Goal: Task Accomplishment & Management: Complete application form

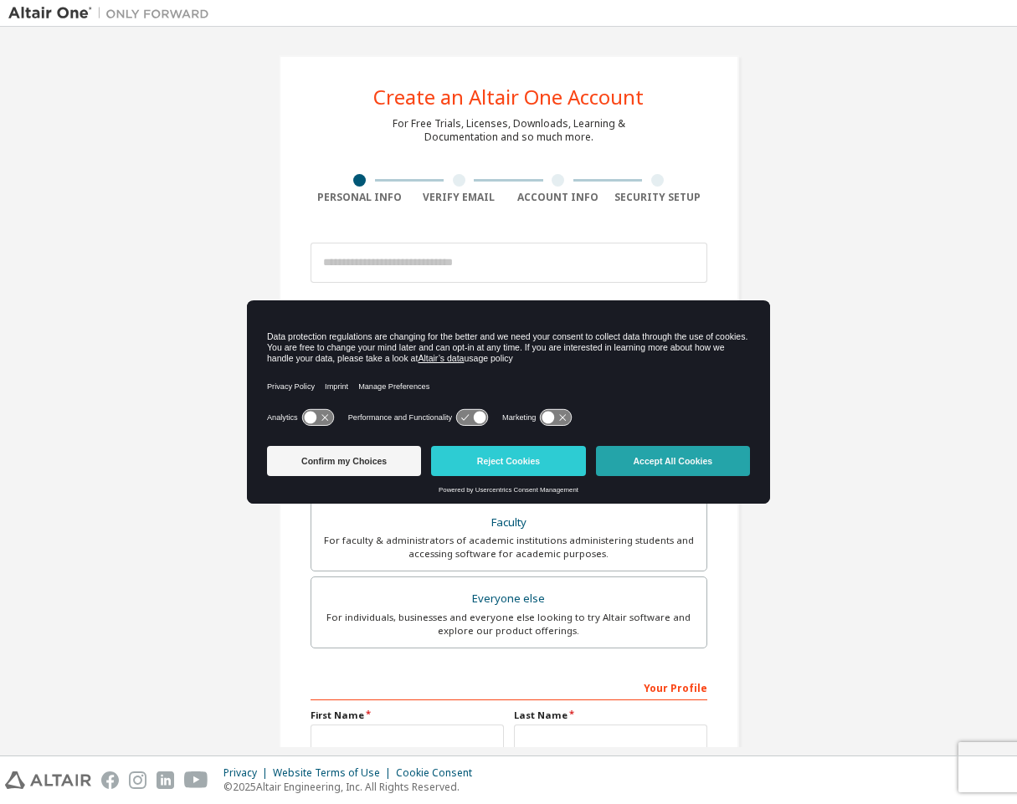
click at [633, 447] on button "Accept All Cookies" at bounding box center [673, 461] width 154 height 30
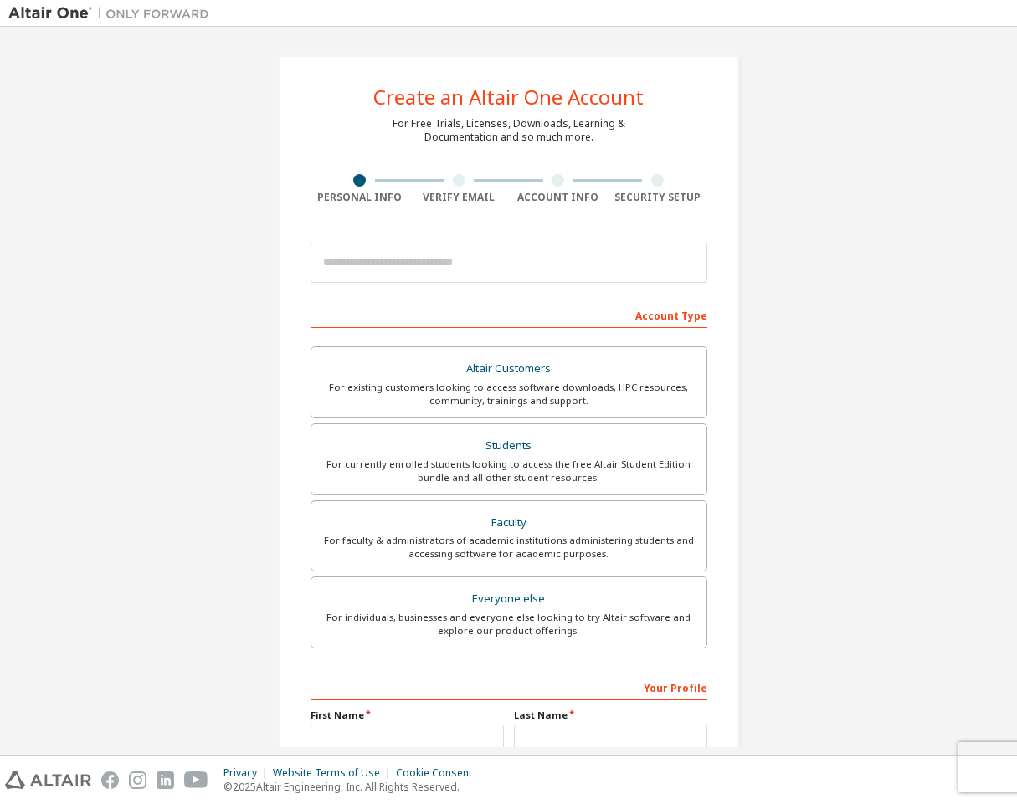
drag, startPoint x: 475, startPoint y: 295, endPoint x: 472, endPoint y: 269, distance: 26.2
click at [475, 288] on form "This is a federated email. No need to register a new account. You should be abl…" at bounding box center [508, 562] width 397 height 656
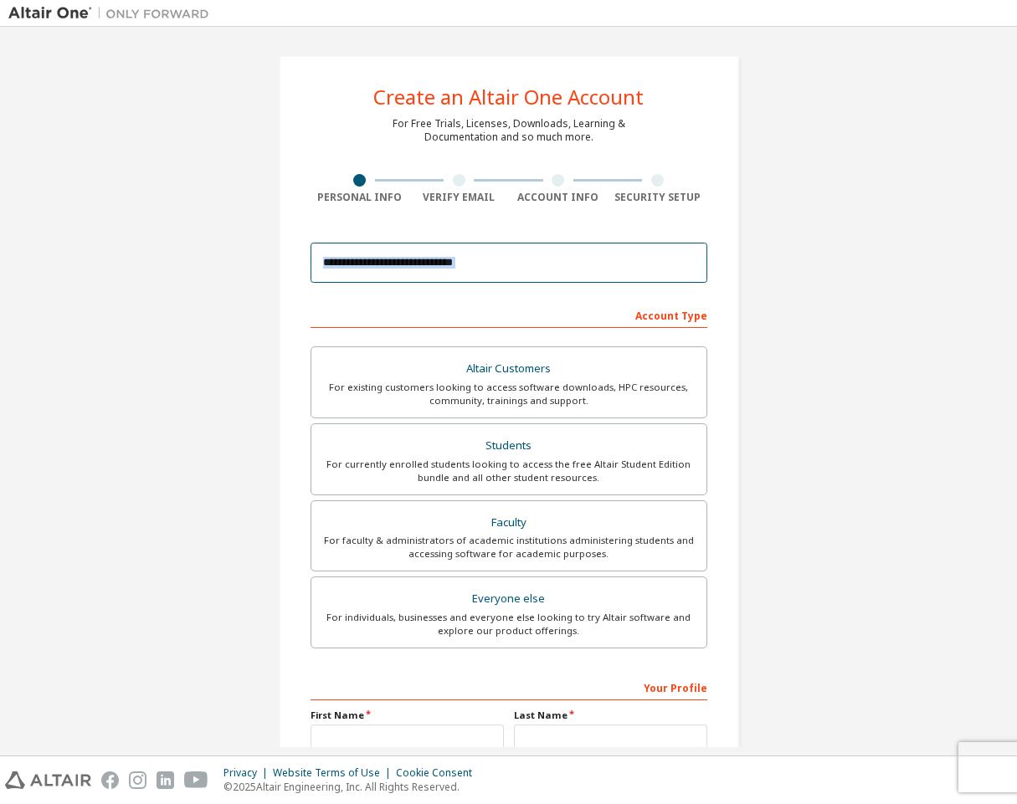
click at [472, 269] on input "email" at bounding box center [508, 263] width 397 height 40
click at [482, 262] on input "email" at bounding box center [508, 263] width 397 height 40
type input "*"
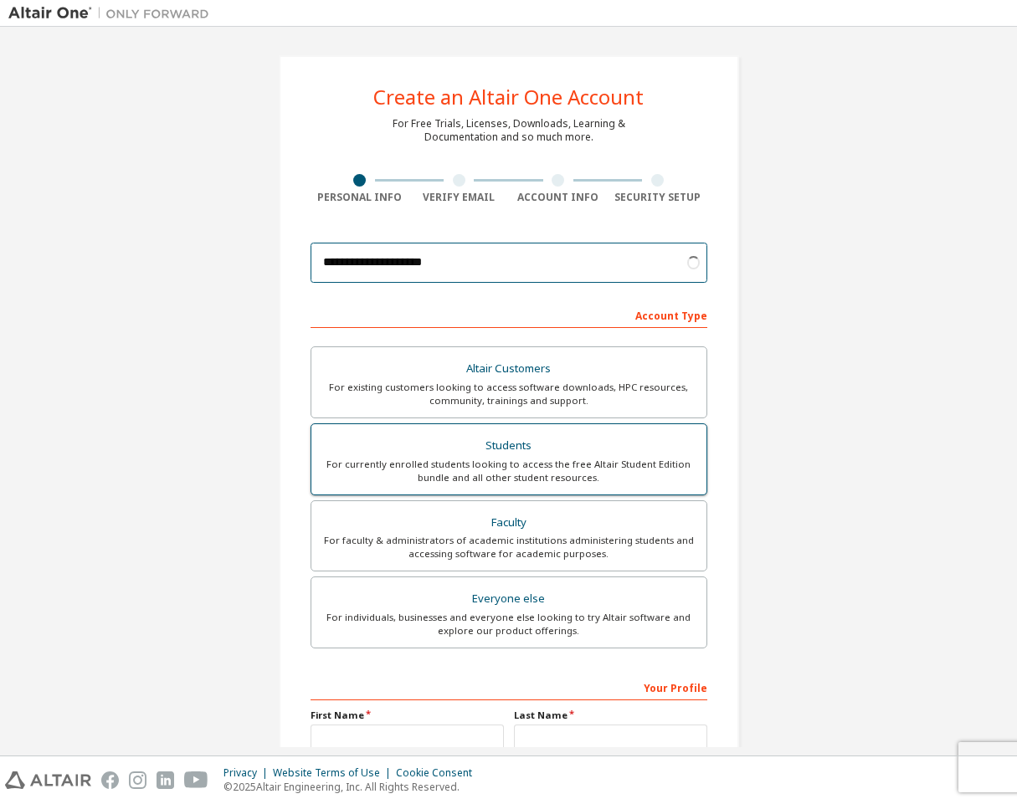
type input "**********"
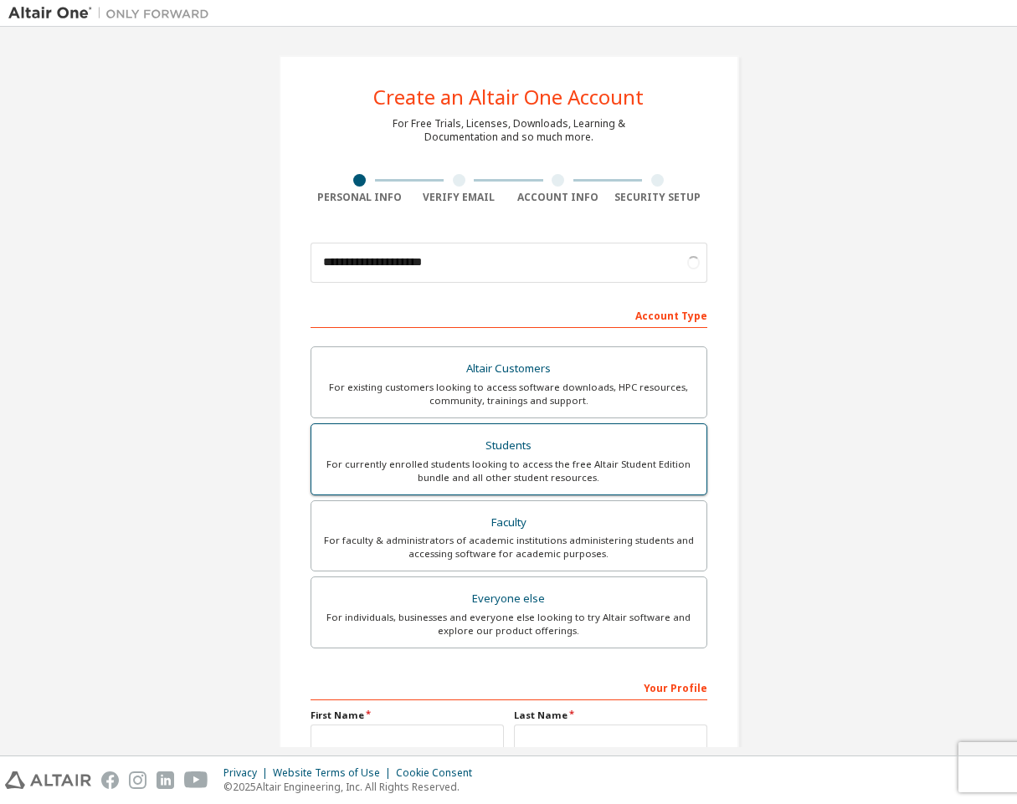
click at [576, 444] on div "Students" at bounding box center [508, 445] width 375 height 23
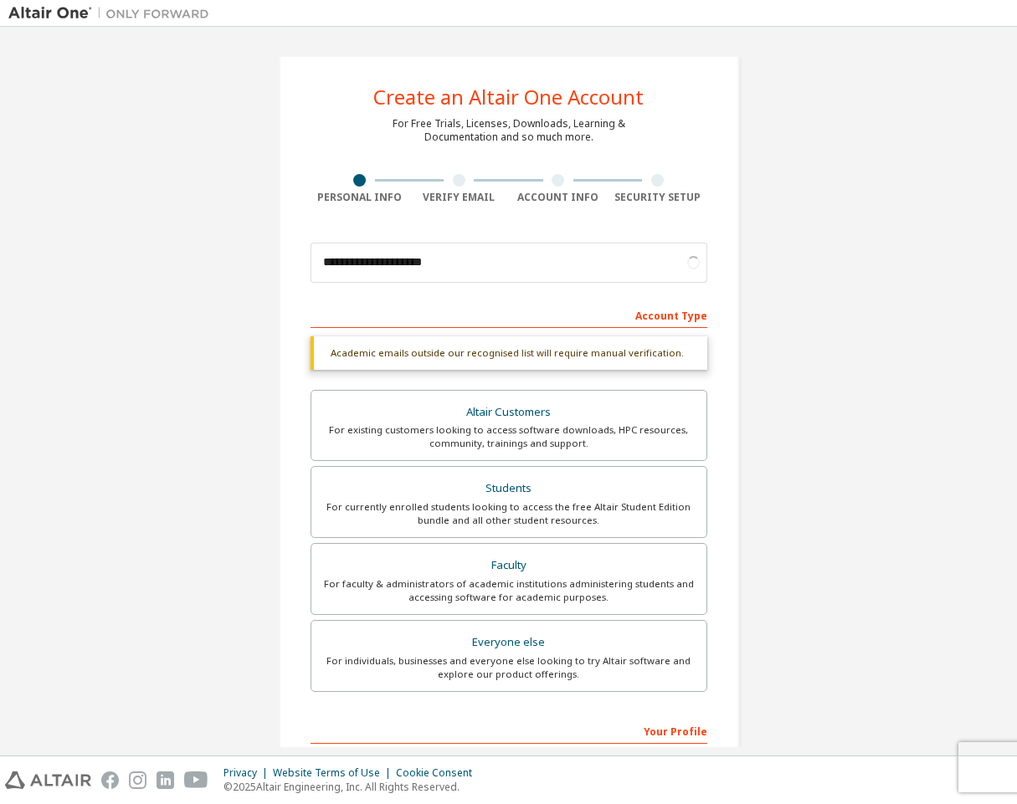
scroll to position [84, 0]
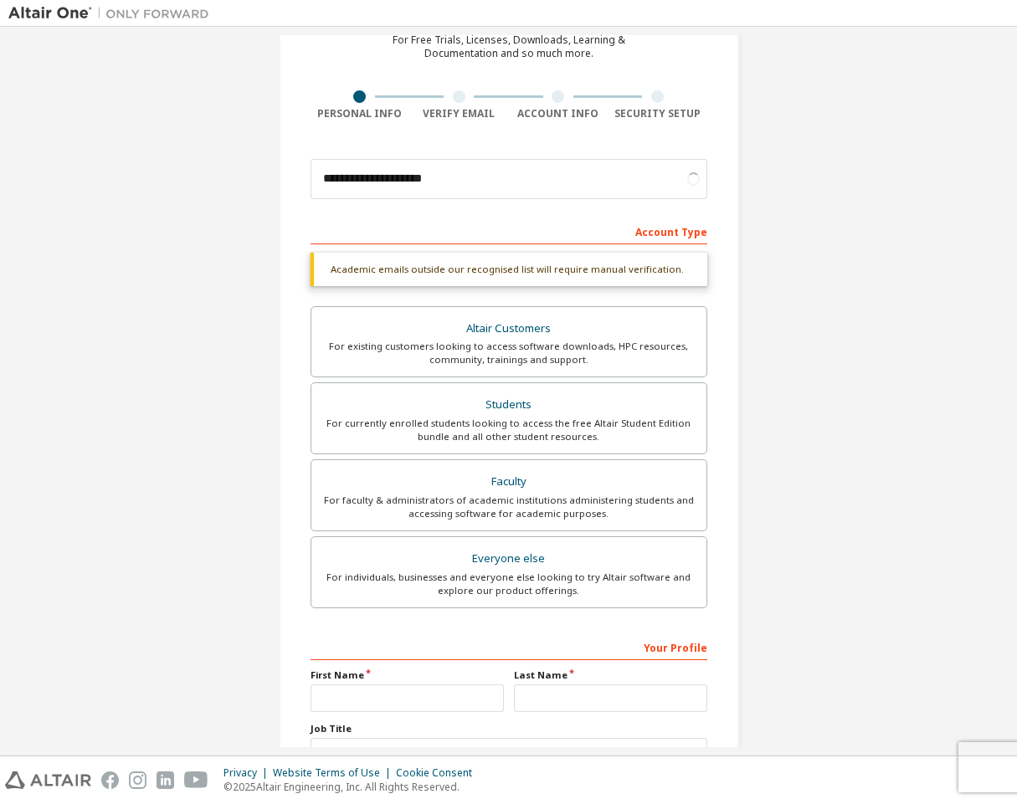
click at [734, 378] on div "**********" at bounding box center [509, 417] width 460 height 890
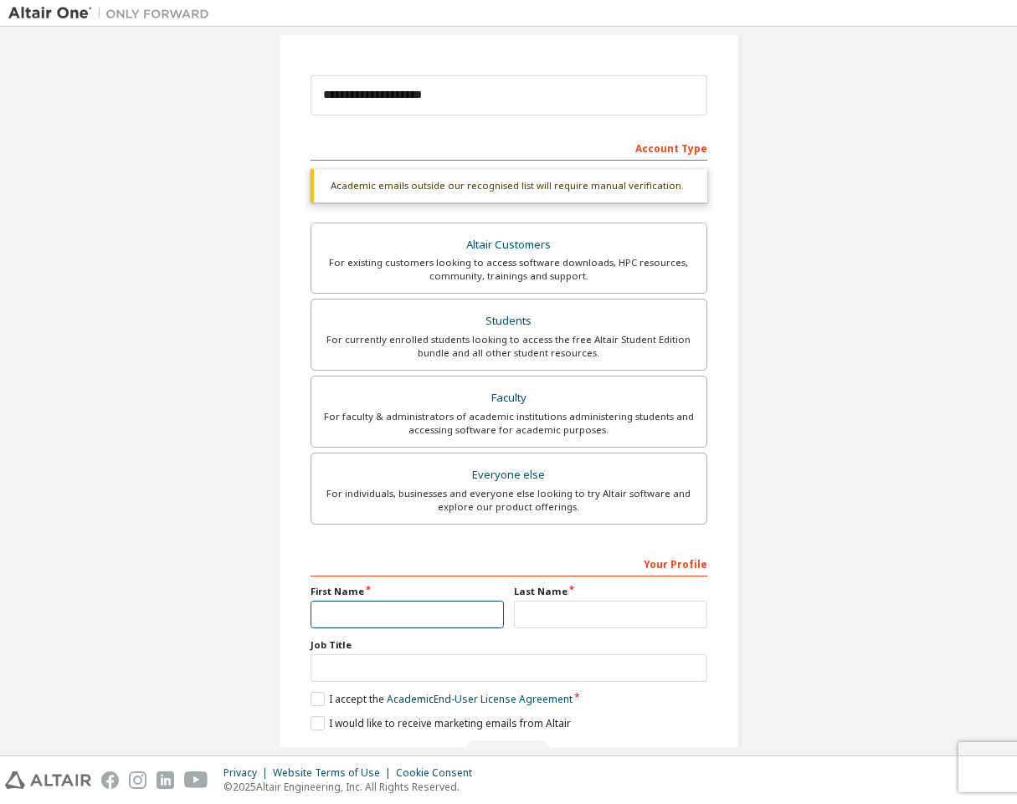
click at [436, 624] on input "text" at bounding box center [406, 615] width 193 height 28
type input "*******"
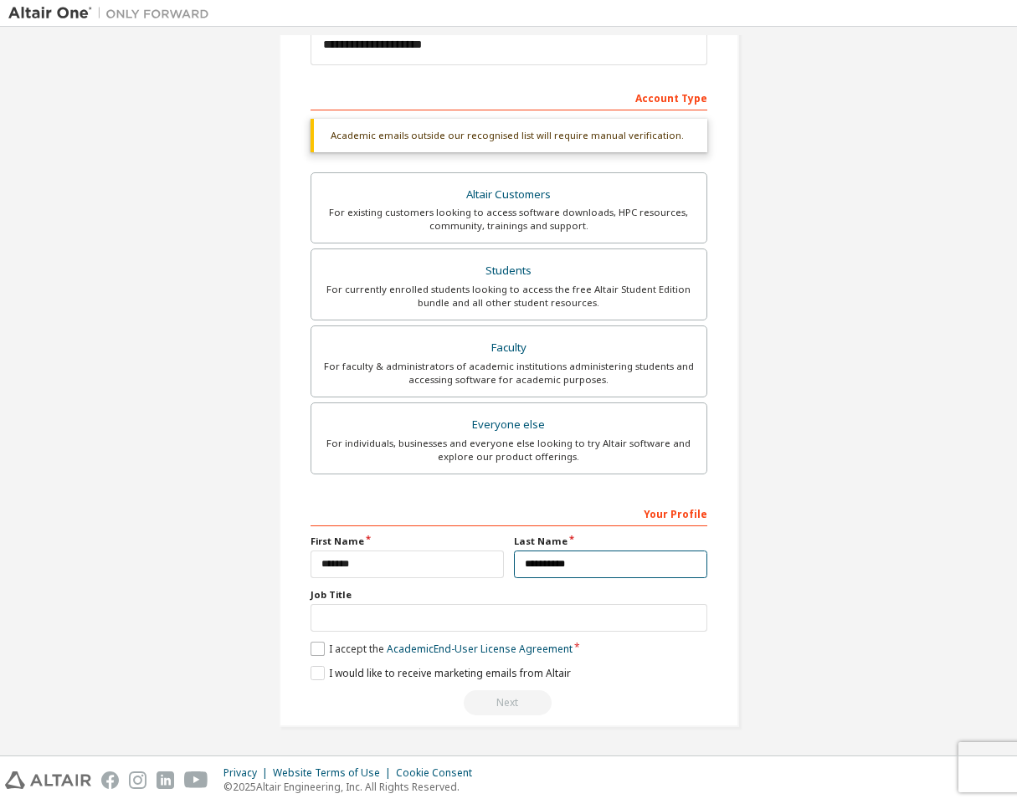
type input "**********"
click at [326, 650] on label "I accept the Academic End-User License Agreement" at bounding box center [441, 649] width 262 height 14
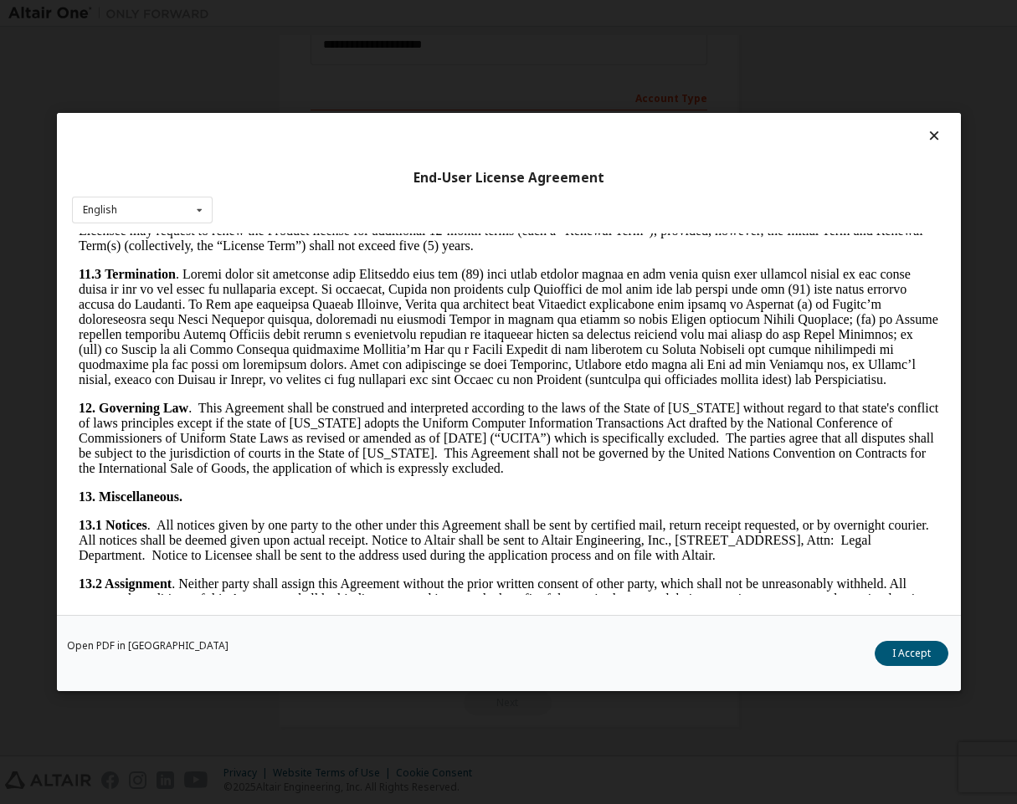
scroll to position [2641, 0]
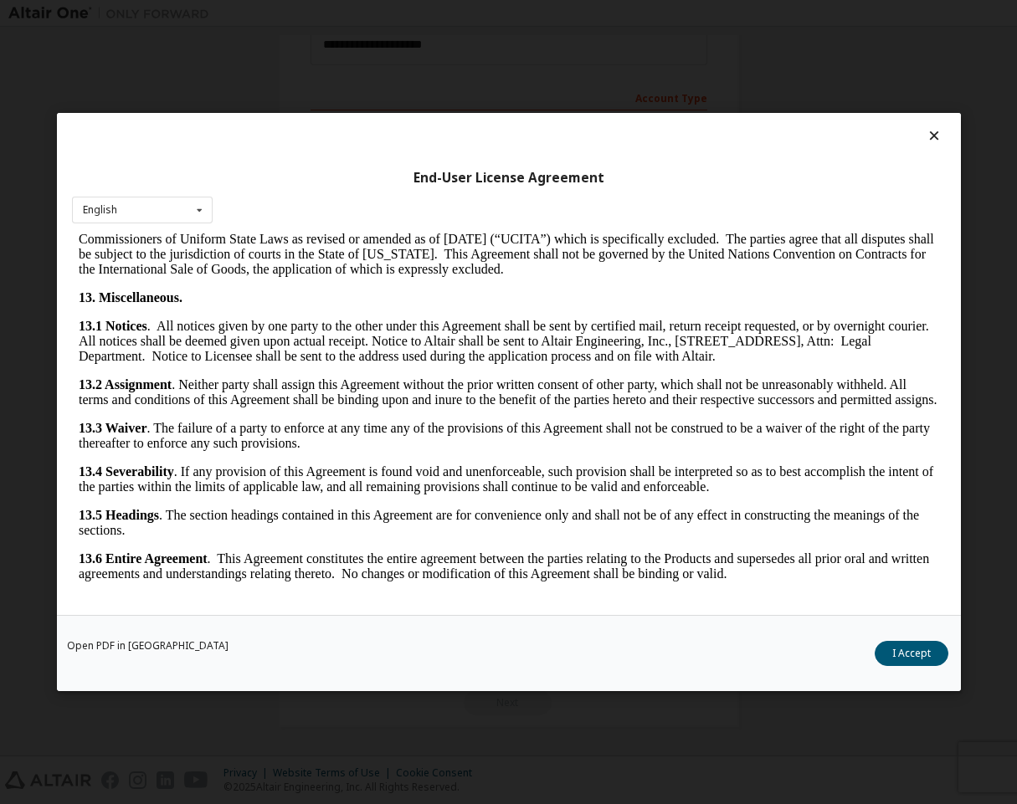
click at [878, 639] on div "Open PDF in New Tab I Accept" at bounding box center [509, 653] width 904 height 76
click at [890, 654] on button "I Accept" at bounding box center [911, 653] width 74 height 25
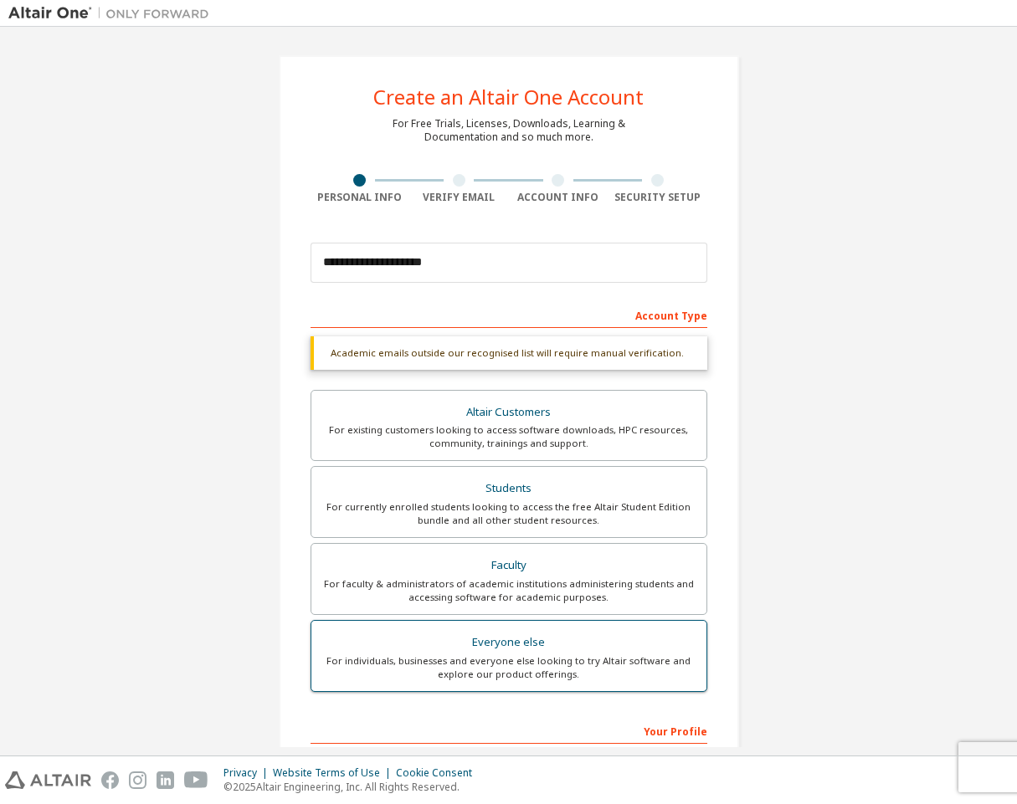
scroll to position [218, 0]
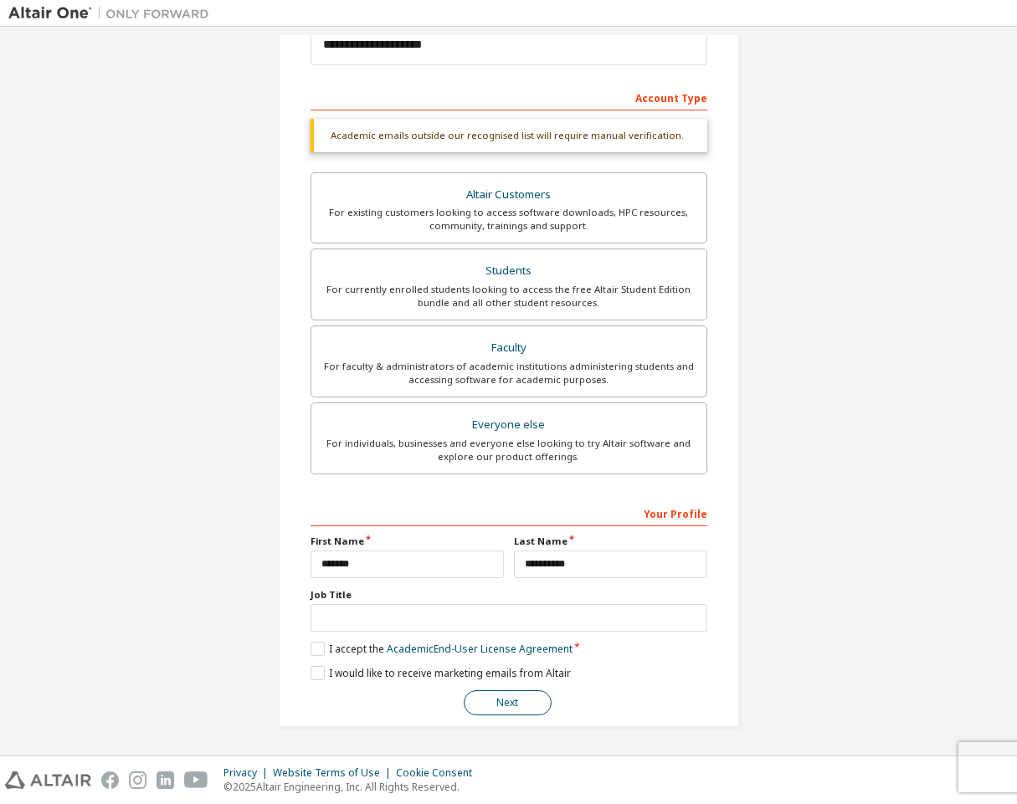
click at [520, 704] on button "Next" at bounding box center [508, 702] width 88 height 25
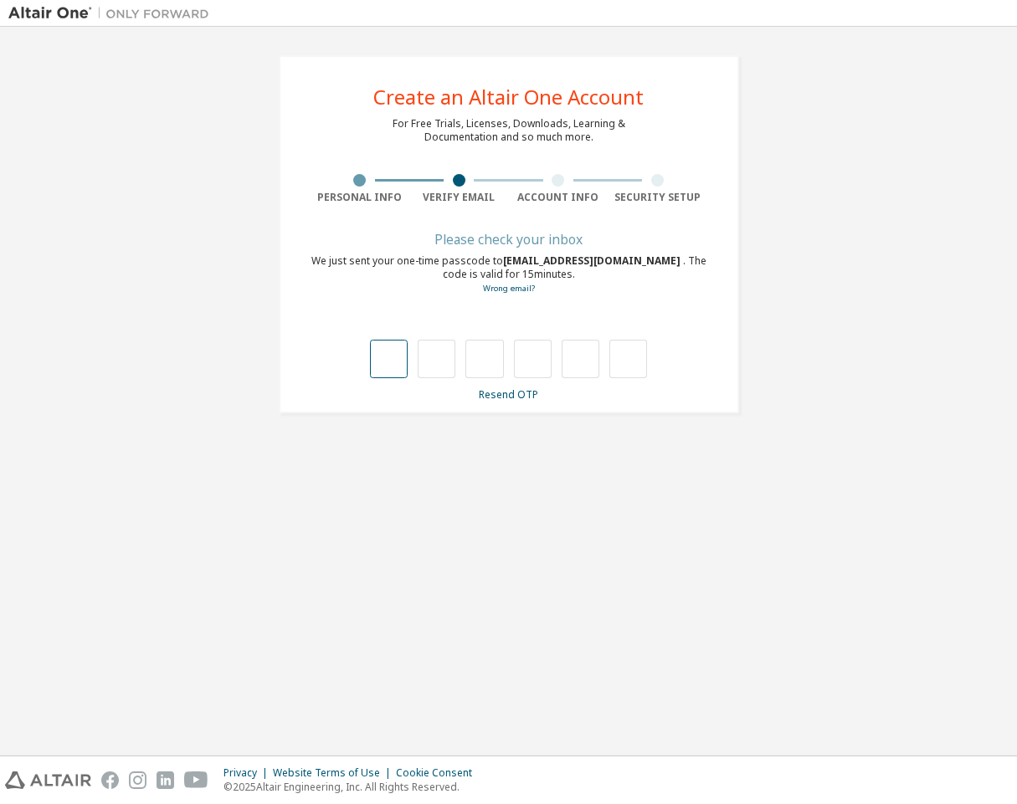
type input "*"
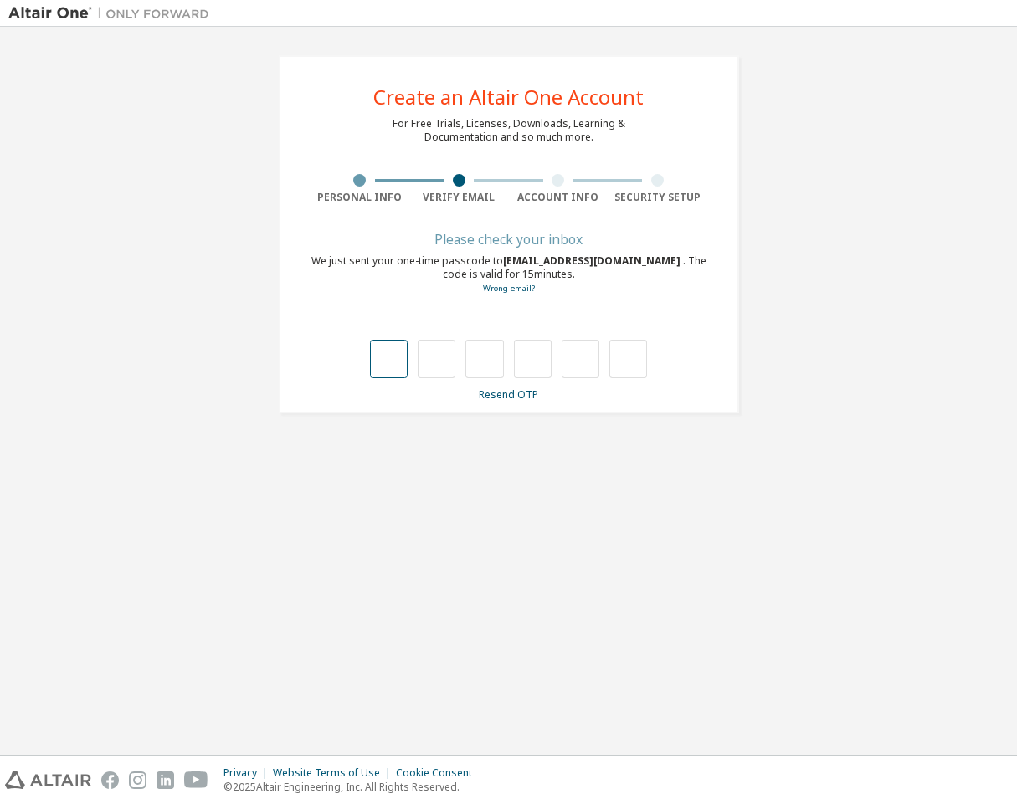
type input "*"
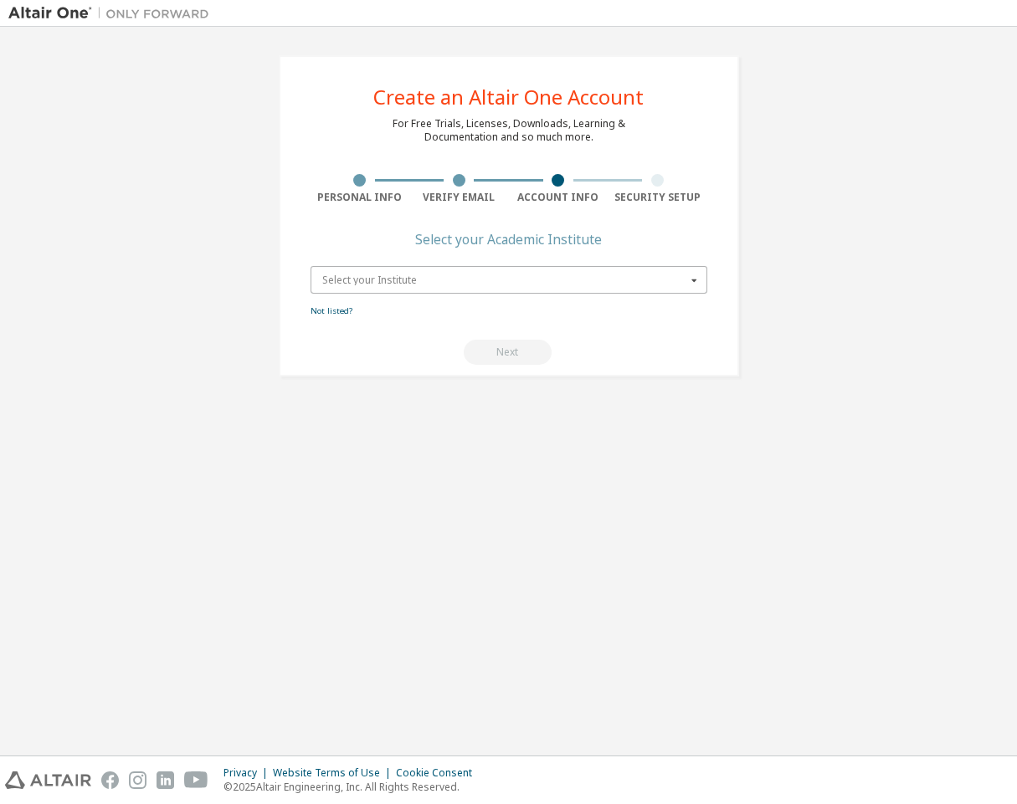
click at [510, 286] on input "text" at bounding box center [509, 280] width 395 height 26
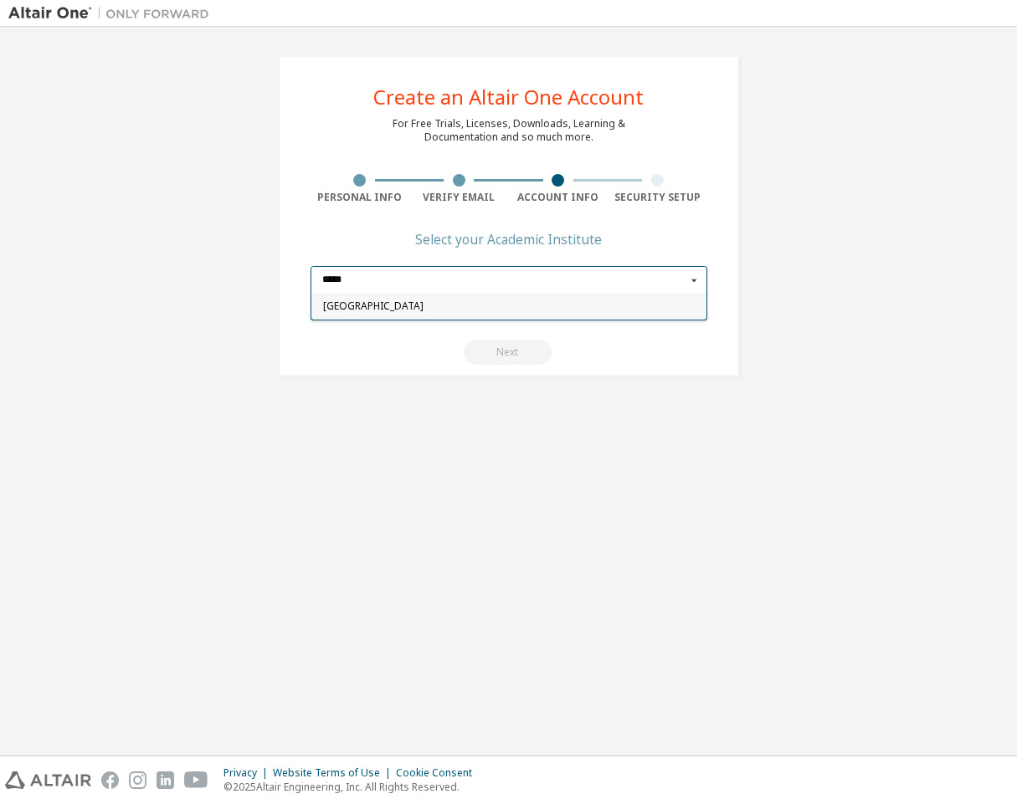
type input "****"
click at [433, 298] on div "[GEOGRAPHIC_DATA]" at bounding box center [508, 306] width 395 height 27
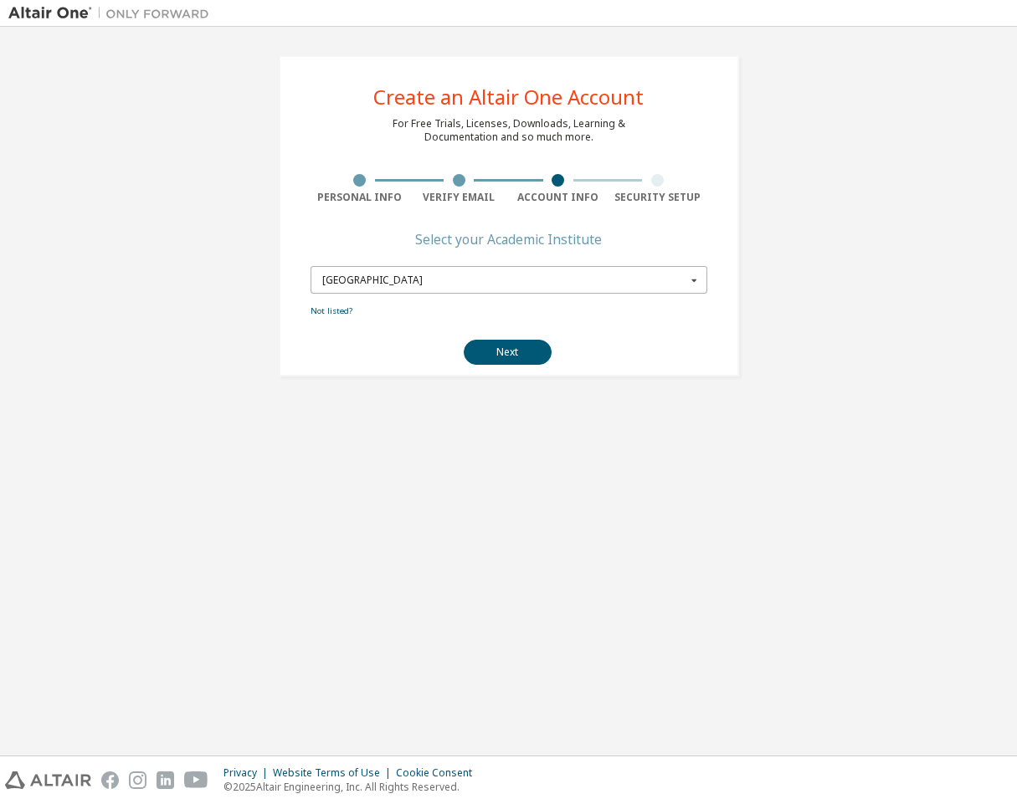
click at [395, 273] on input "text" at bounding box center [509, 280] width 395 height 26
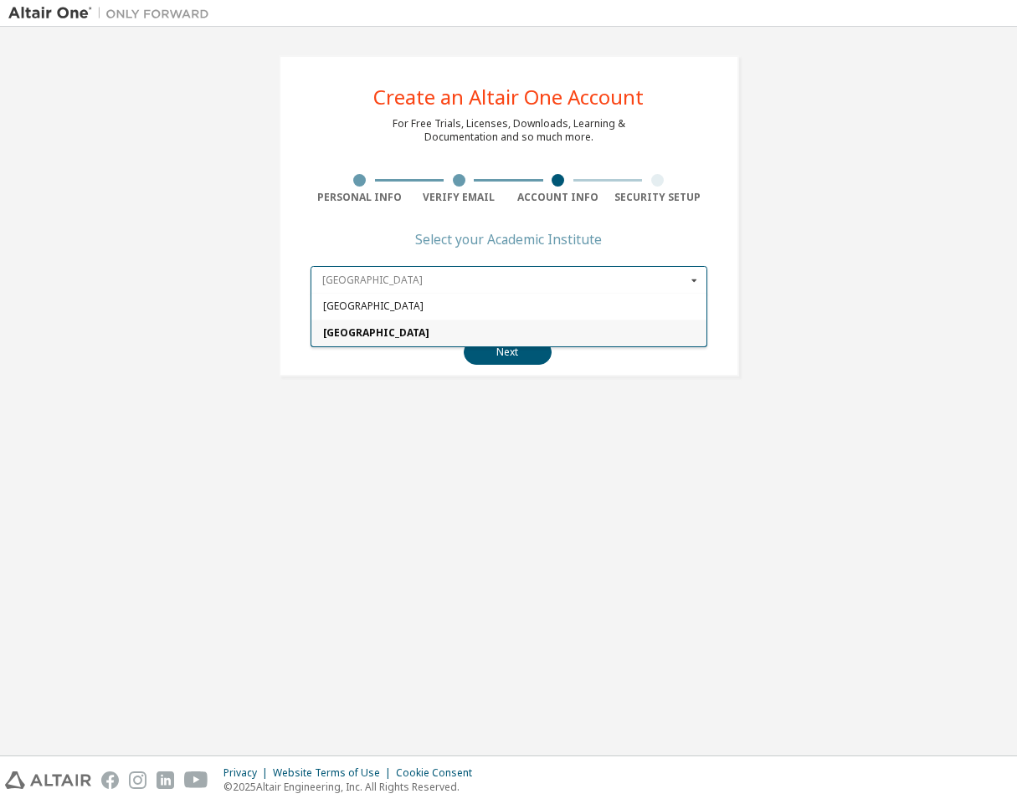
click at [395, 273] on input "text" at bounding box center [509, 280] width 395 height 26
click at [372, 331] on span "[GEOGRAPHIC_DATA]" at bounding box center [508, 333] width 372 height 10
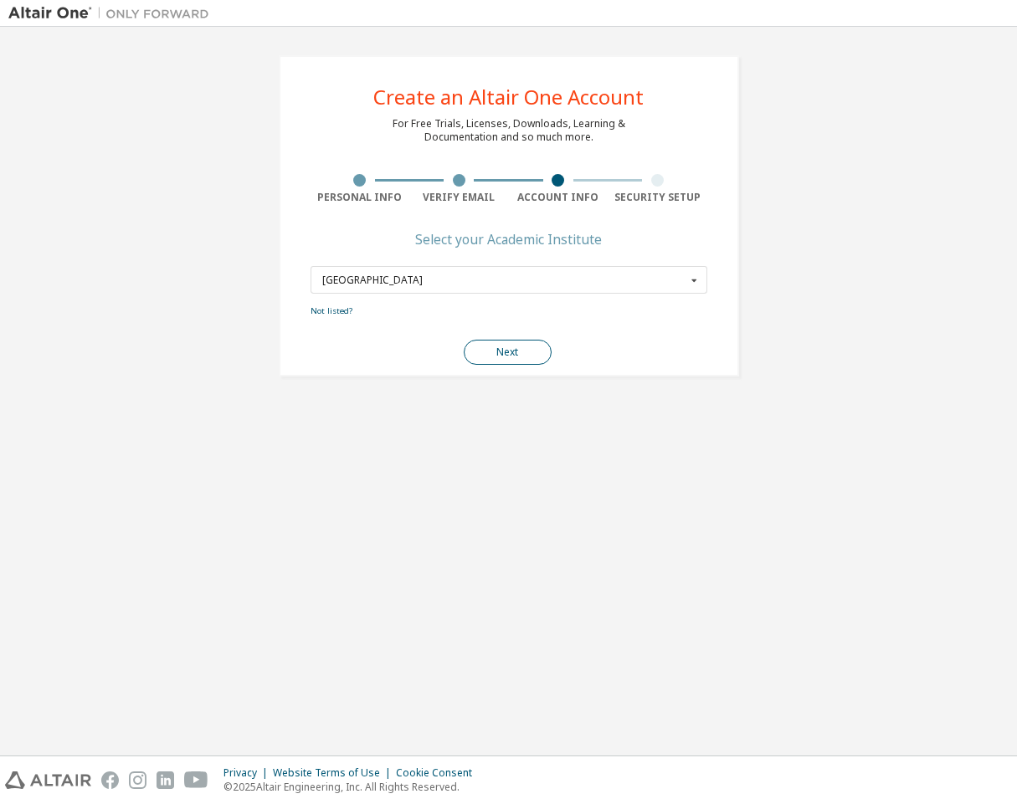
click at [486, 345] on button "Next" at bounding box center [508, 352] width 88 height 25
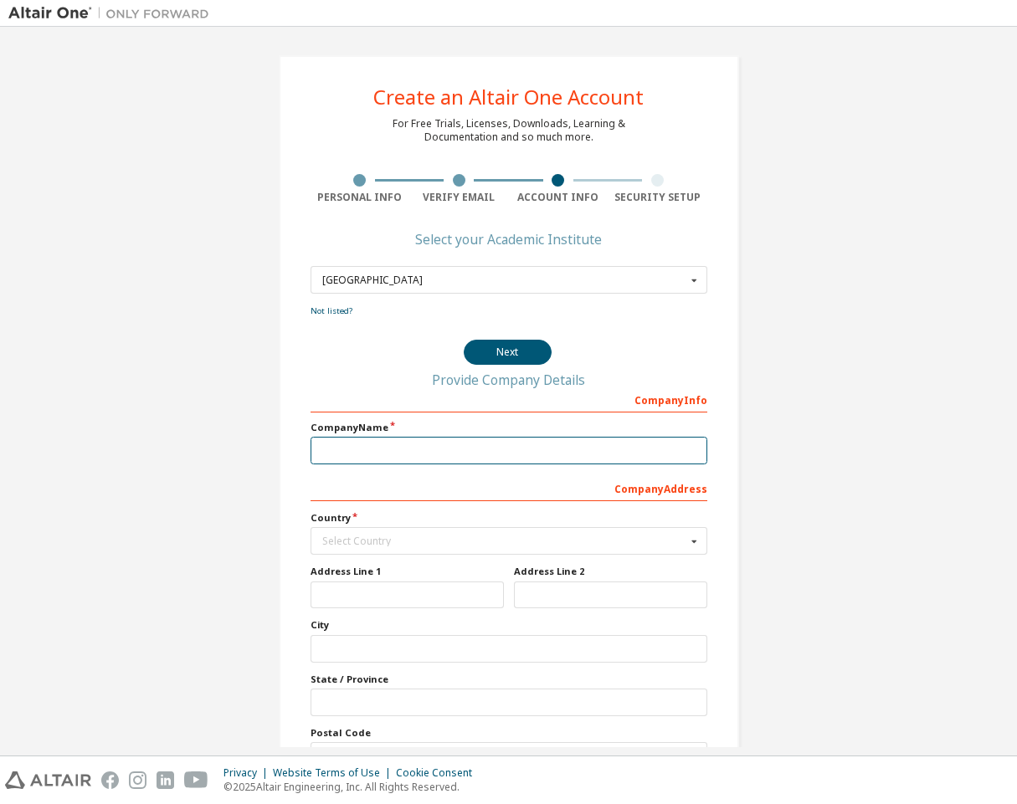
click at [407, 441] on input "text" at bounding box center [508, 451] width 397 height 28
